Goal: Information Seeking & Learning: Learn about a topic

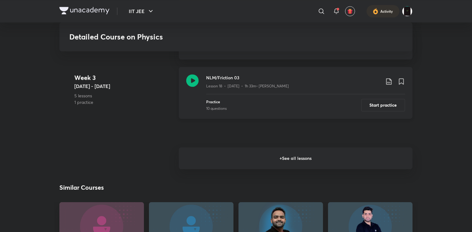
scroll to position [912, 0]
click at [258, 157] on h6 "+ See all lessons" at bounding box center [296, 158] width 234 height 22
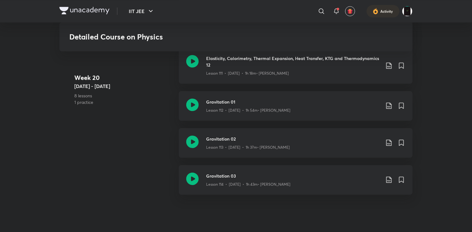
scroll to position [5757, 0]
click at [221, 172] on h3 "Gravitation 03" at bounding box center [293, 175] width 174 height 7
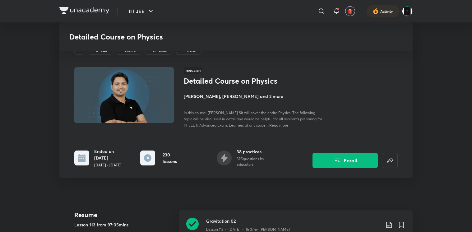
scroll to position [179, 0]
